Goal: Information Seeking & Learning: Learn about a topic

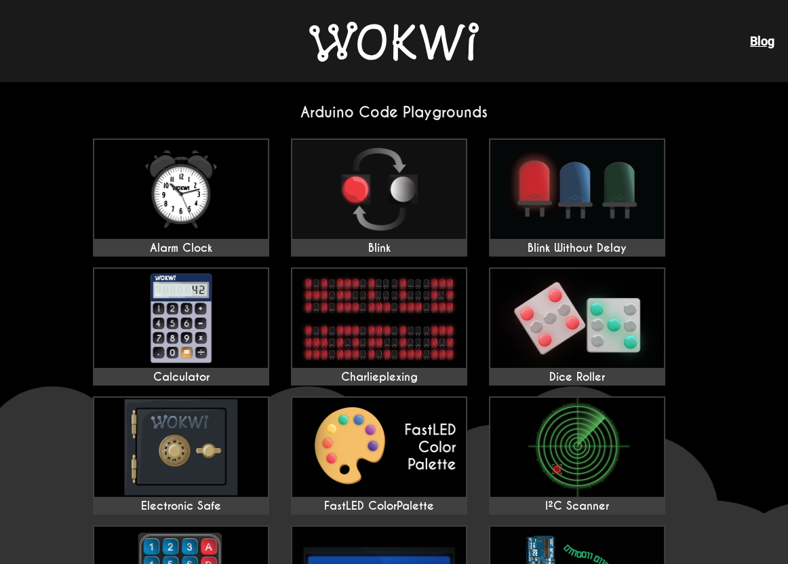
click at [369, 28] on img at bounding box center [394, 42] width 170 height 40
click at [187, 195] on img at bounding box center [181, 189] width 174 height 99
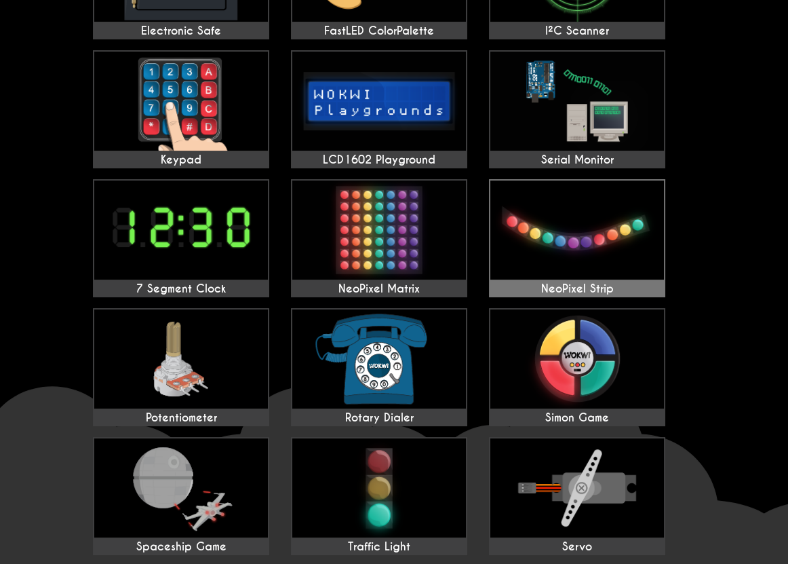
scroll to position [678, 0]
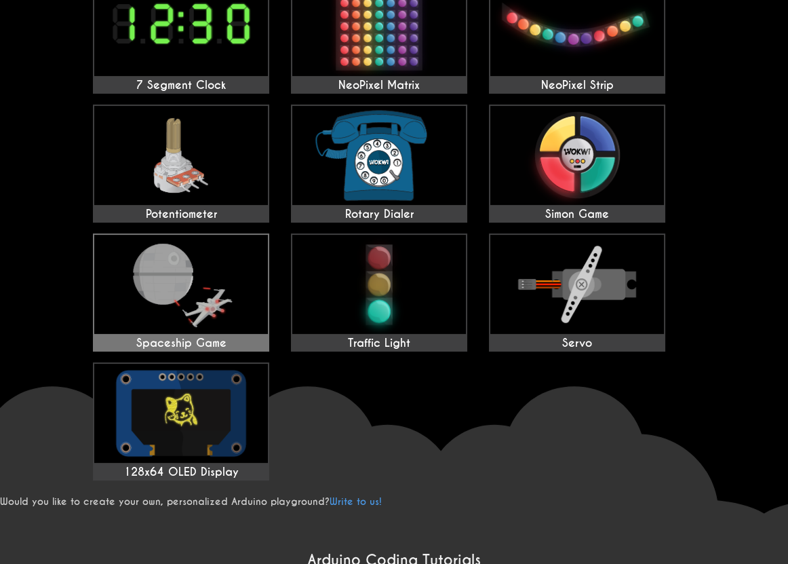
click at [223, 294] on img at bounding box center [181, 284] width 174 height 99
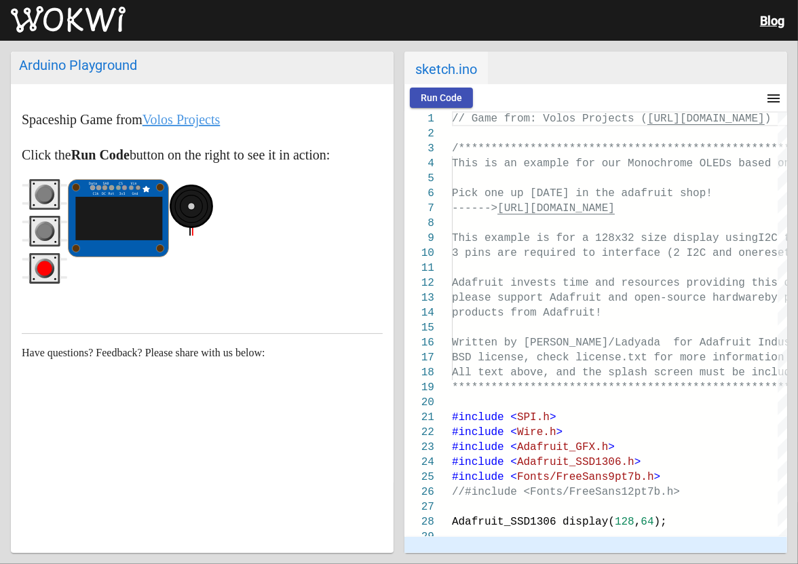
click at [41, 266] on circle "red pushbutton" at bounding box center [44, 268] width 15 height 15
click at [40, 237] on g "gray pushbutton" at bounding box center [45, 232] width 20 height 20
click at [47, 201] on circle "gray pushbutton" at bounding box center [45, 195] width 20 height 20
drag, startPoint x: 41, startPoint y: 230, endPoint x: 41, endPoint y: 218, distance: 12.2
click at [41, 218] on icon "gray pushbutton" at bounding box center [45, 231] width 46 height 31
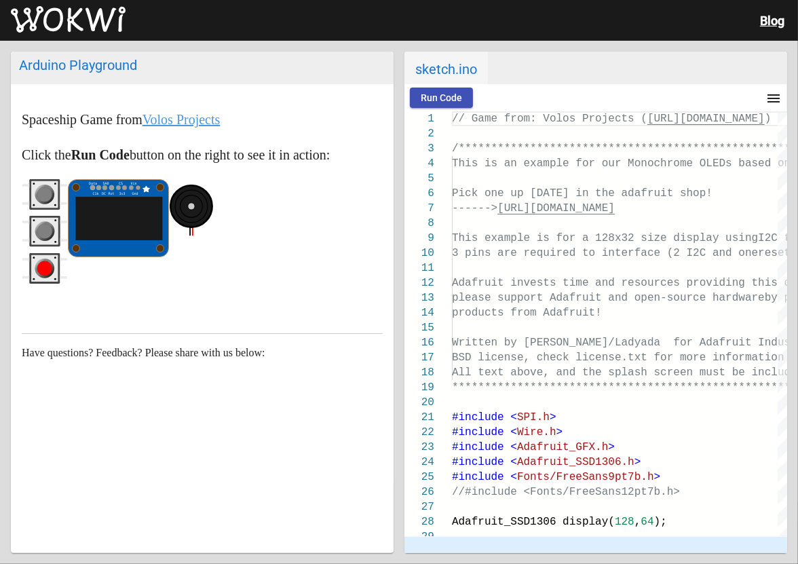
click at [43, 191] on circle "gray pushbutton" at bounding box center [44, 194] width 15 height 15
drag, startPoint x: 43, startPoint y: 226, endPoint x: 41, endPoint y: 235, distance: 9.9
click at [41, 235] on div at bounding box center [45, 234] width 46 height 111
click at [40, 276] on circle "red pushbutton" at bounding box center [45, 268] width 20 height 20
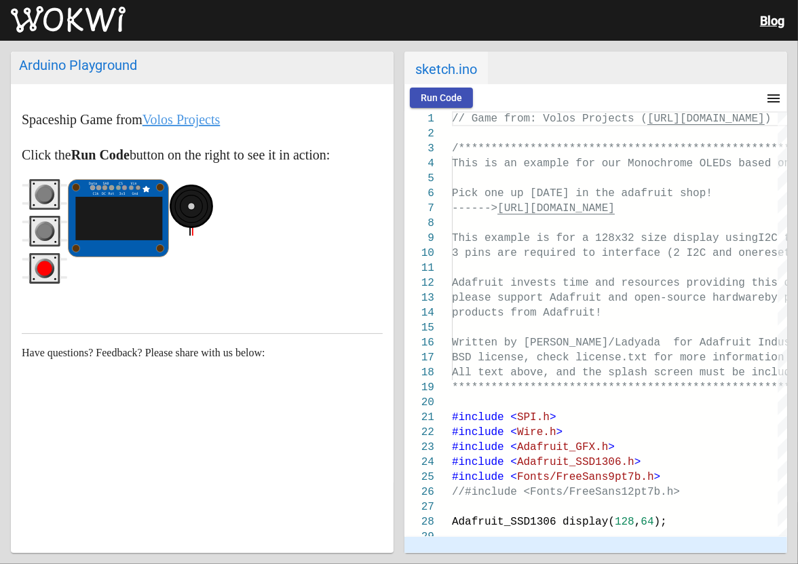
click at [195, 204] on ellipse at bounding box center [191, 206] width 42 height 42
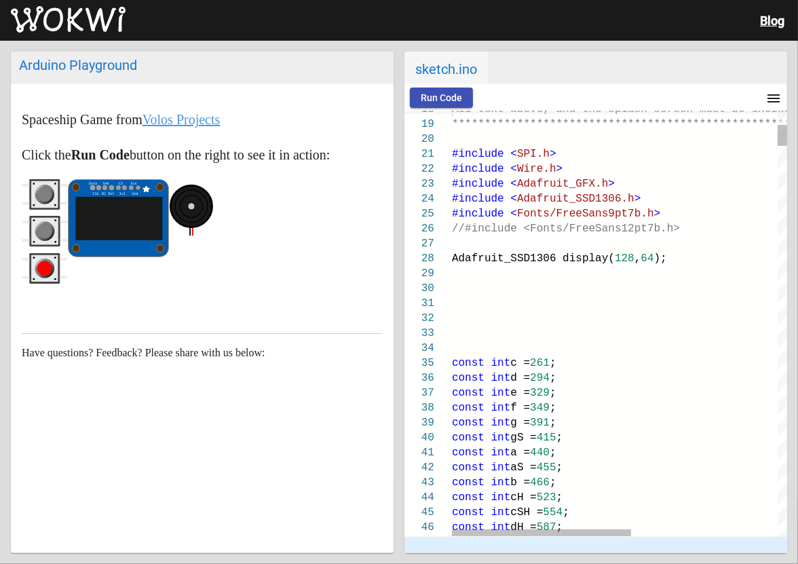
type textarea "#include <SPI.h> #include <Wire.h> #include <Adafruit_GFX.h> #include <Adafruit…"
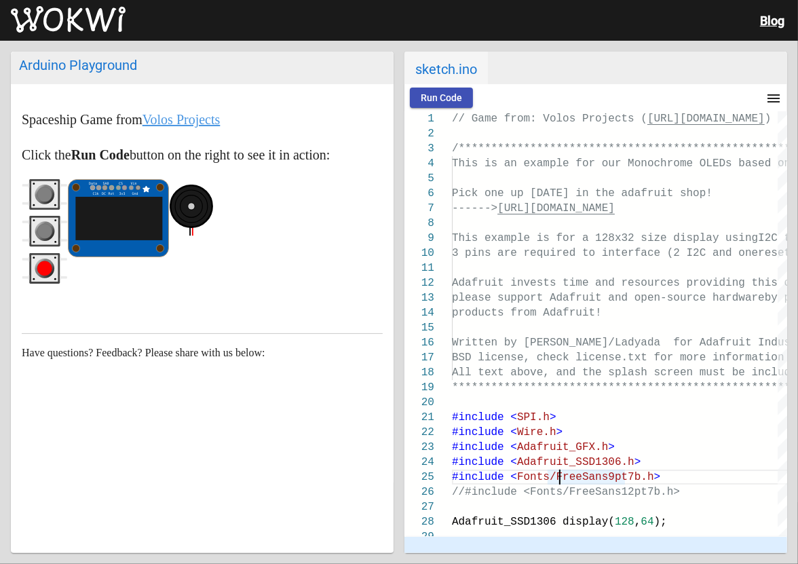
click at [43, 195] on circle "gray pushbutton" at bounding box center [44, 194] width 15 height 15
click at [42, 229] on circle "gray pushbutton" at bounding box center [44, 231] width 15 height 15
click at [47, 272] on circle "red pushbutton" at bounding box center [44, 268] width 15 height 15
click at [191, 221] on g at bounding box center [191, 206] width 42 height 42
click at [220, 151] on p "Click the Run Code button on the right to see it in action:" at bounding box center [202, 155] width 361 height 22
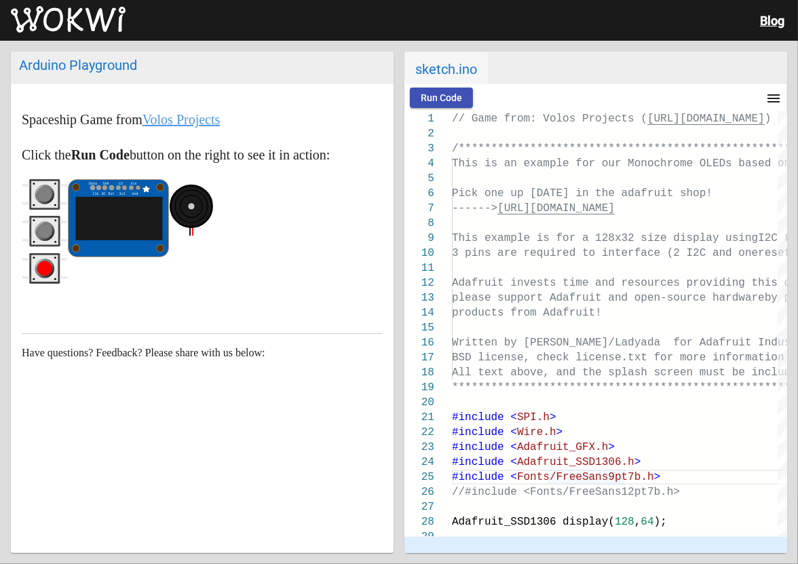
click at [214, 116] on link "Volos Projects" at bounding box center [181, 119] width 78 height 15
